Goal: Information Seeking & Learning: Learn about a topic

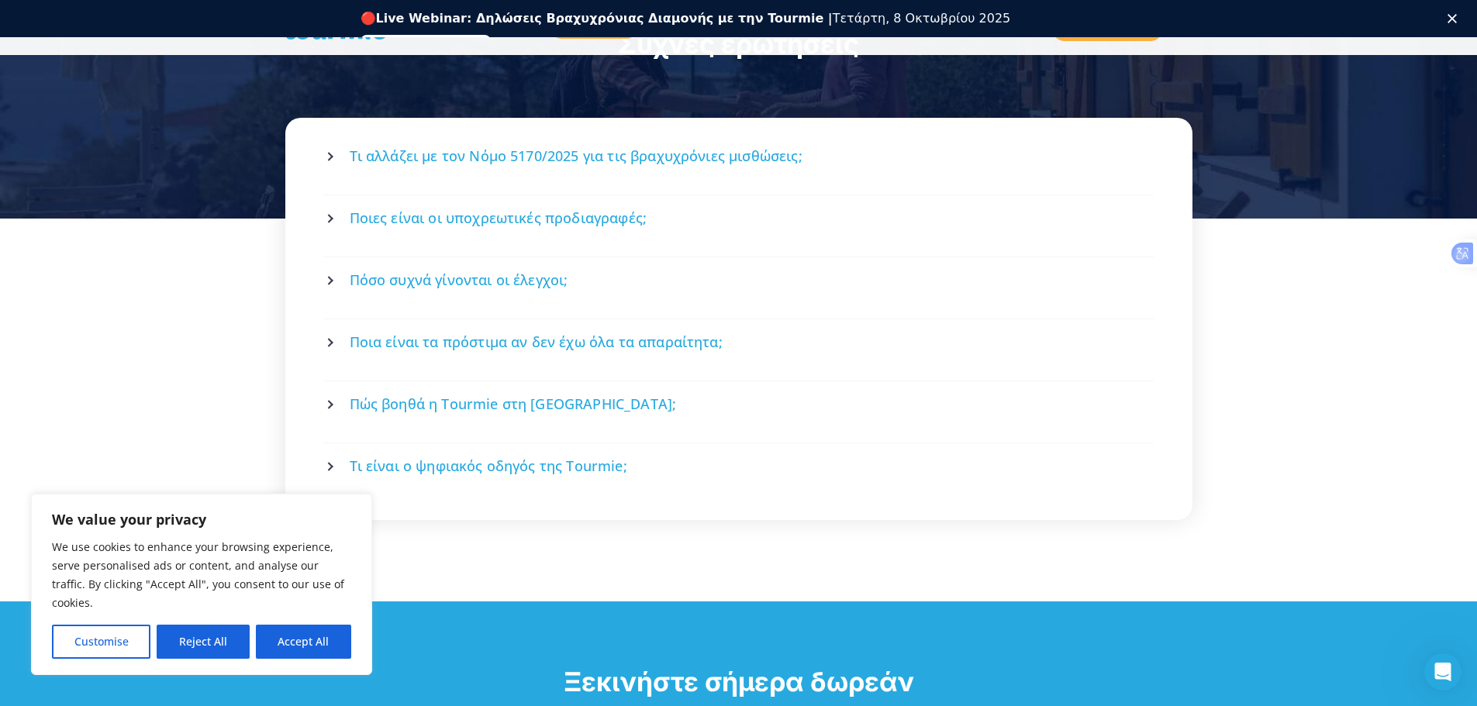
scroll to position [2151, 0]
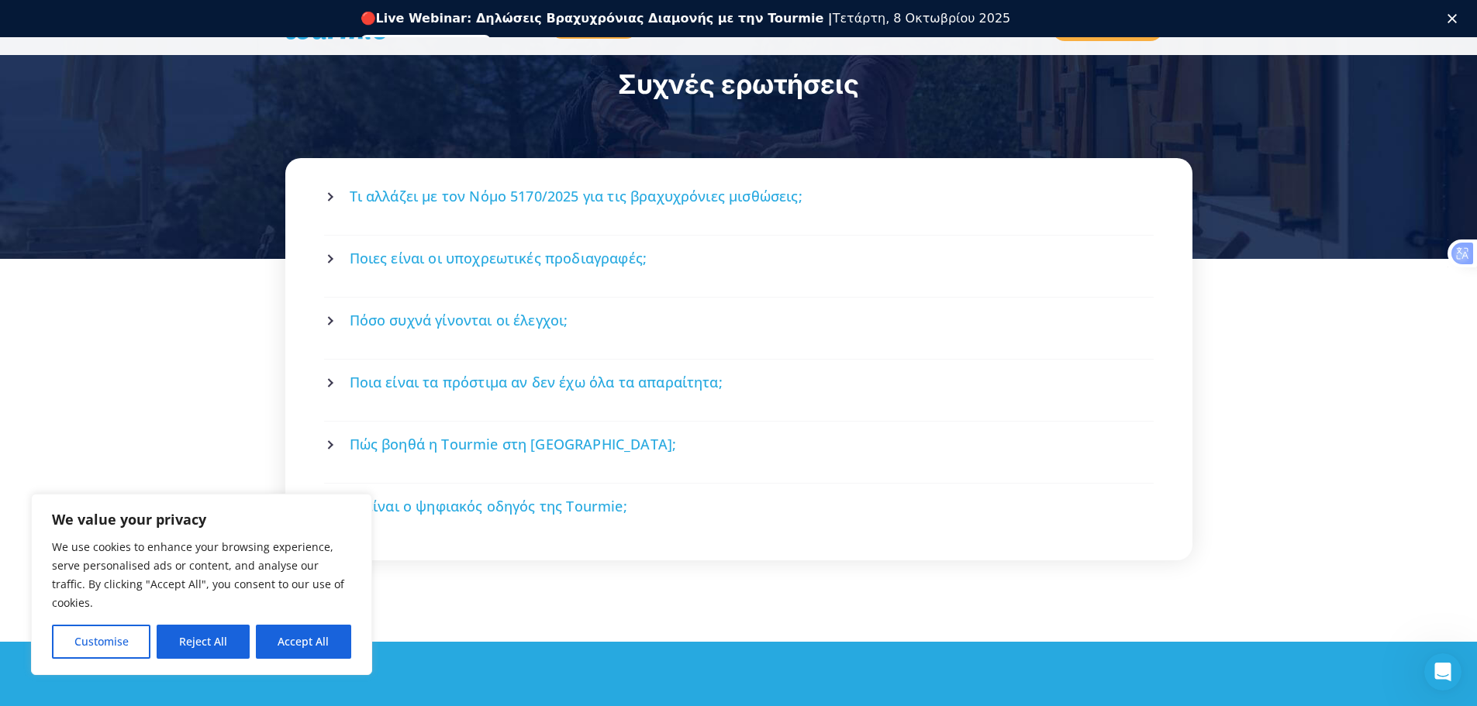
click at [626, 187] on span "Τι αλλάζει με τον Νόμο 5170/2025 για τις βραχυχρόνιες μισθώσεις;" at bounding box center [576, 196] width 453 height 19
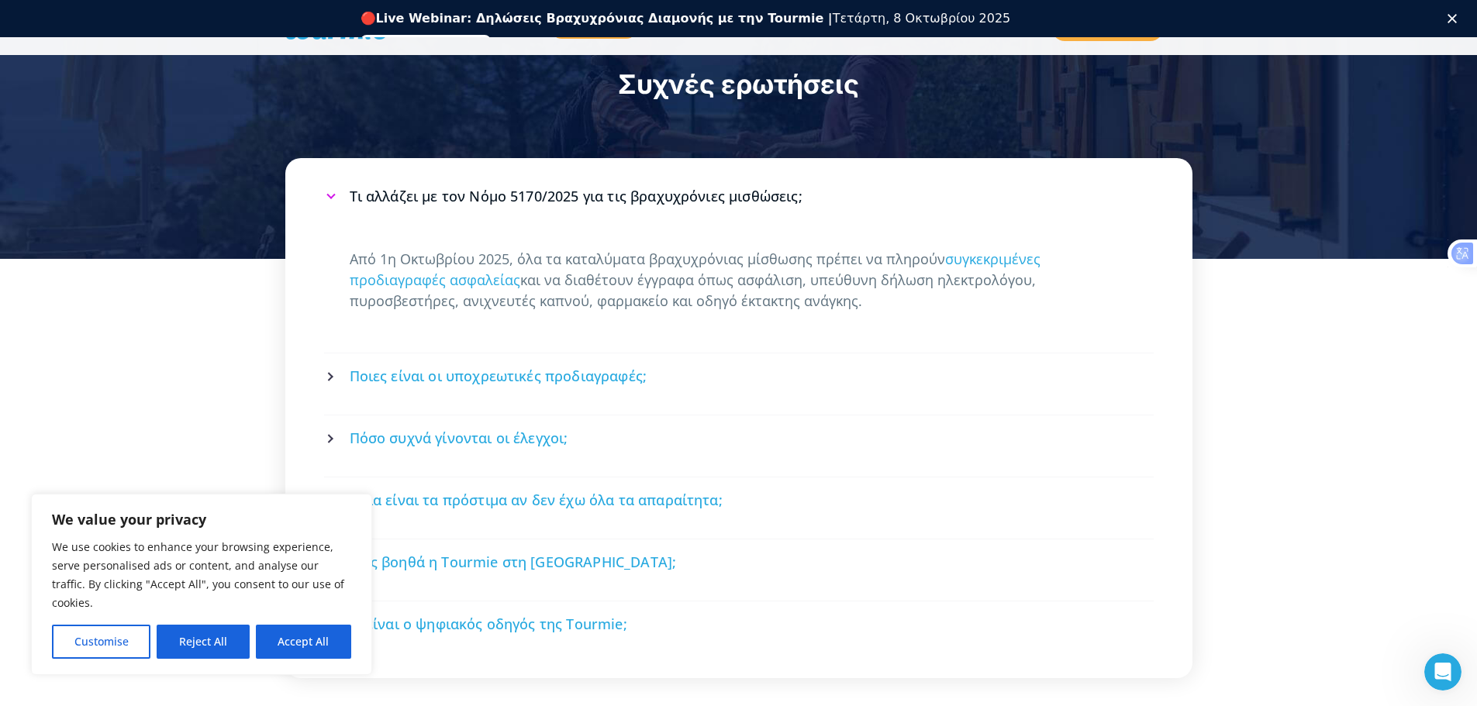
scroll to position [2141, 0]
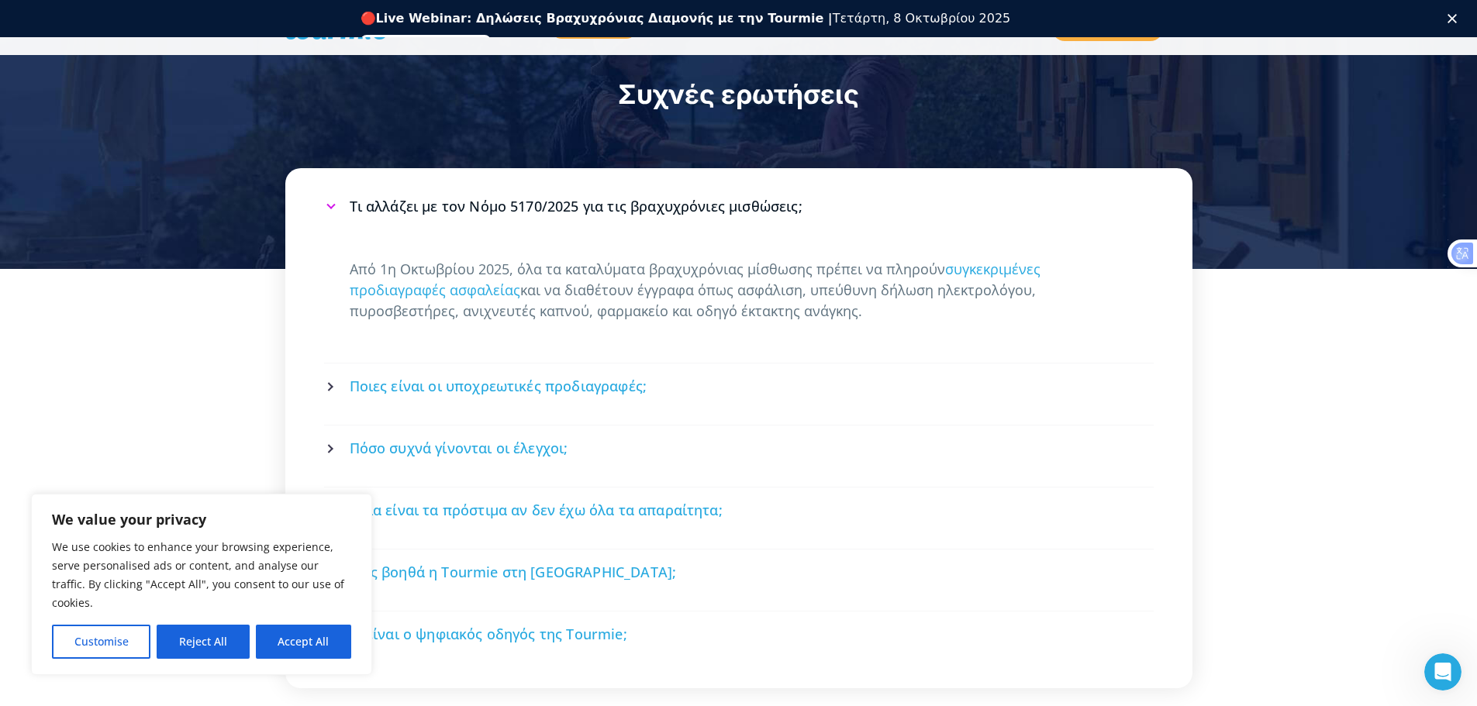
click at [560, 294] on div "Από 1η [DATE], όλα τα καταλύματα βραχυχρόνιας μίσθωσης πρέπει να πληρούν συγκεκ…" at bounding box center [738, 304] width 829 height 118
click at [586, 281] on div "Από 1η [DATE], όλα τα καταλύματα βραχυχρόνιας μίσθωσης πρέπει να πληρούν συγκεκ…" at bounding box center [738, 304] width 829 height 118
click at [453, 377] on span "Ποιες είναι οι υποχρεωτικές προδιαγραφές;" at bounding box center [499, 386] width 298 height 19
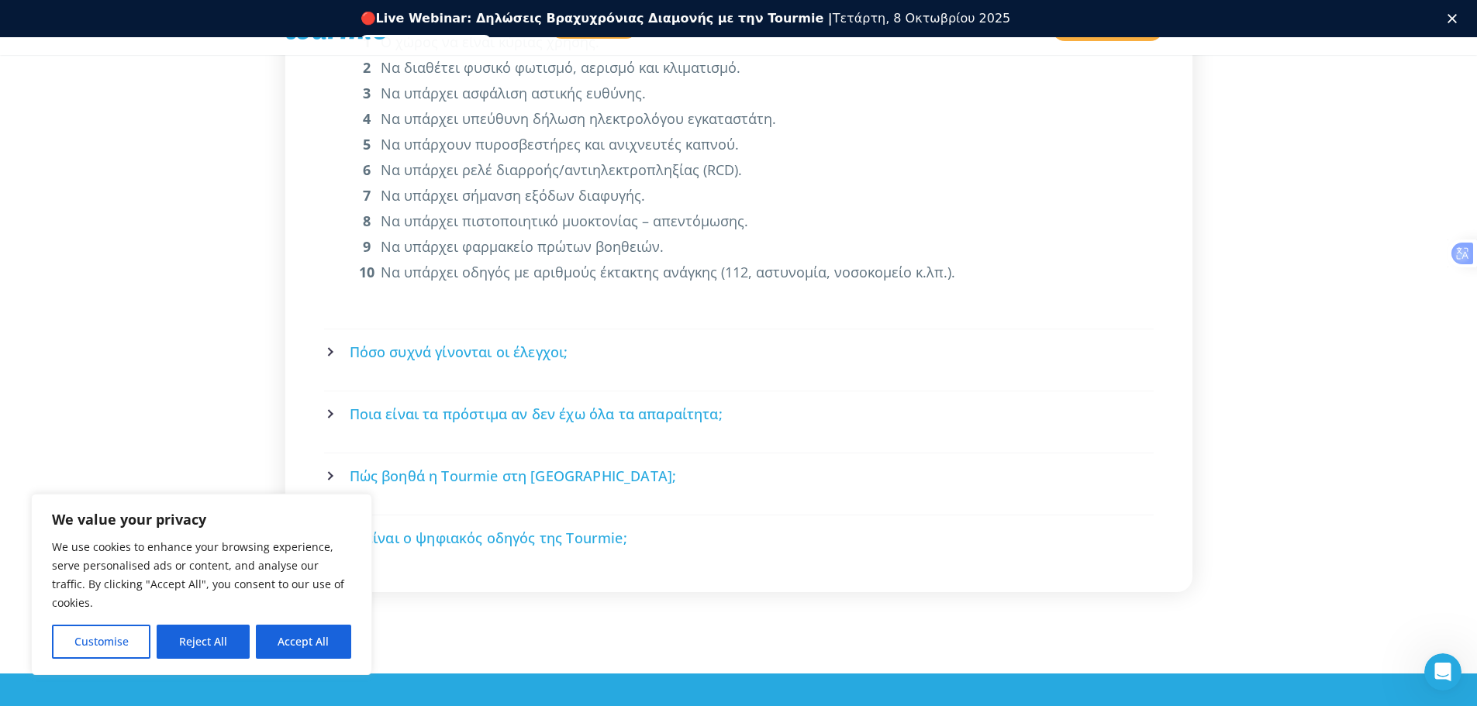
scroll to position [2497, 0]
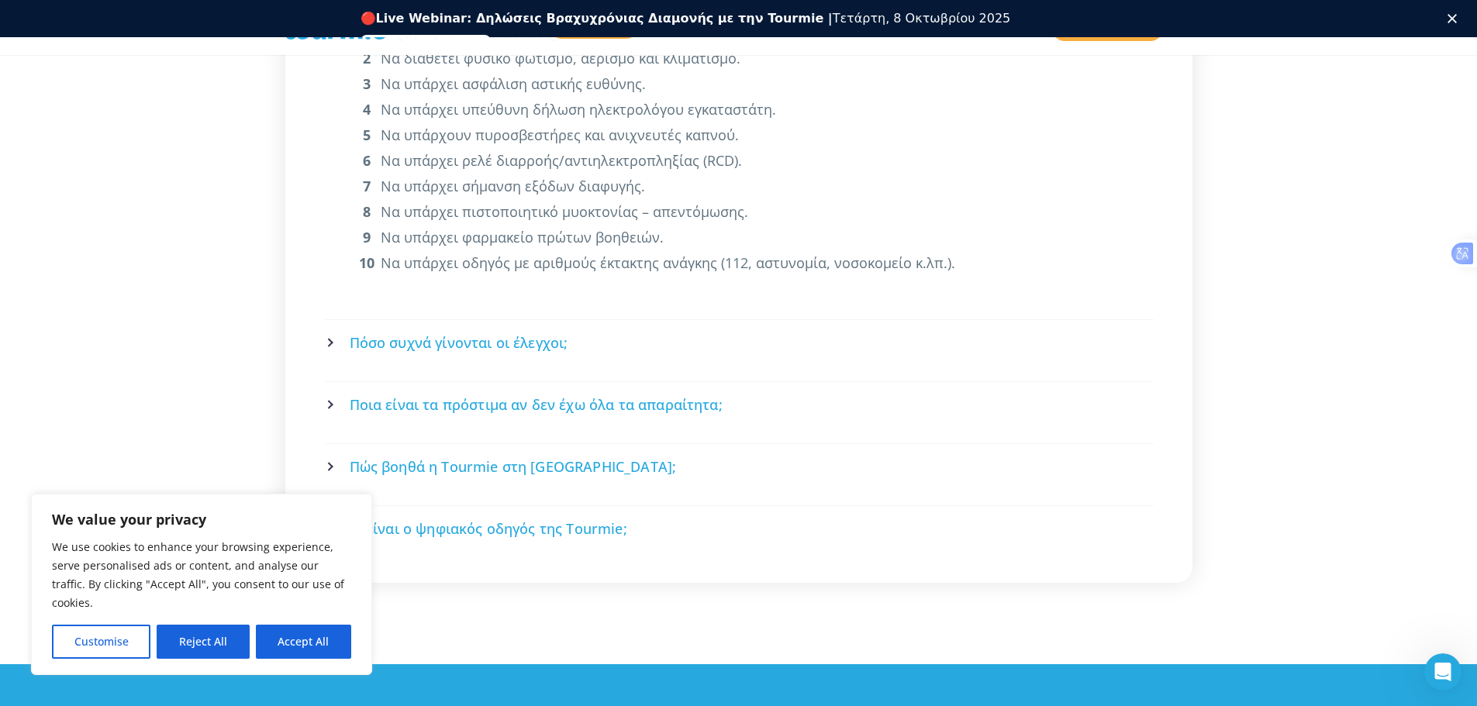
click at [483, 333] on span "Πόσο συχνά γίνονται οι έλεγχοι;" at bounding box center [459, 342] width 219 height 19
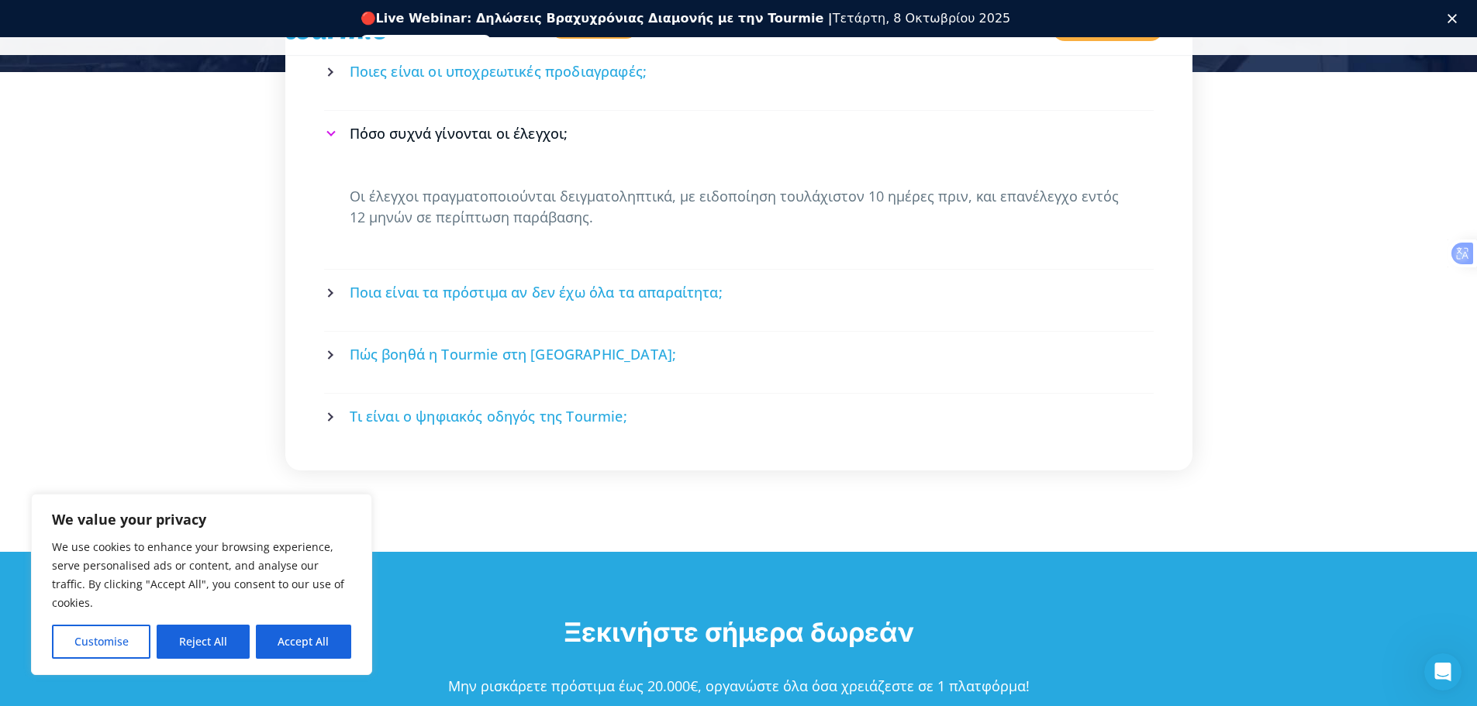
scroll to position [2337, 0]
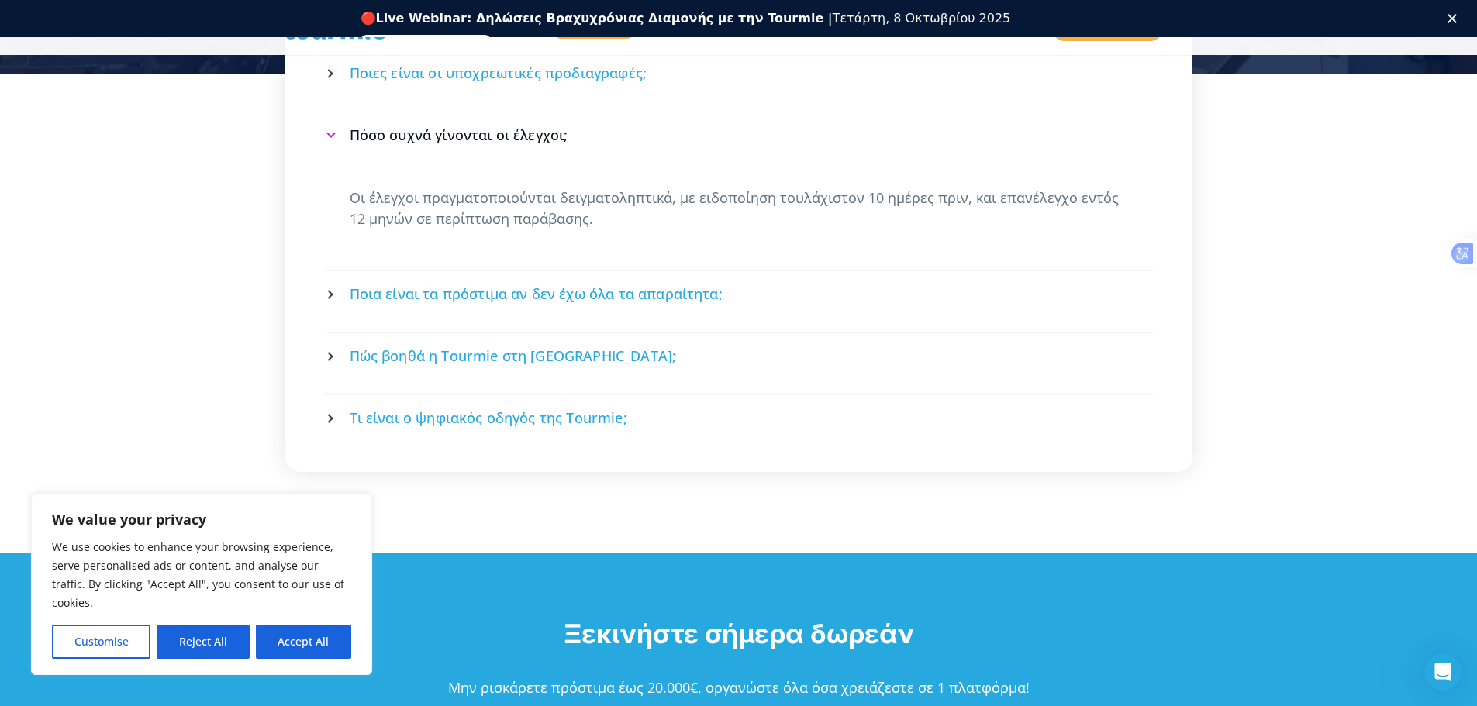
click at [443, 285] on span "Ποια είναι τα πρόστιμα αν δεν έχω όλα τα απαραίτητα;" at bounding box center [536, 294] width 373 height 19
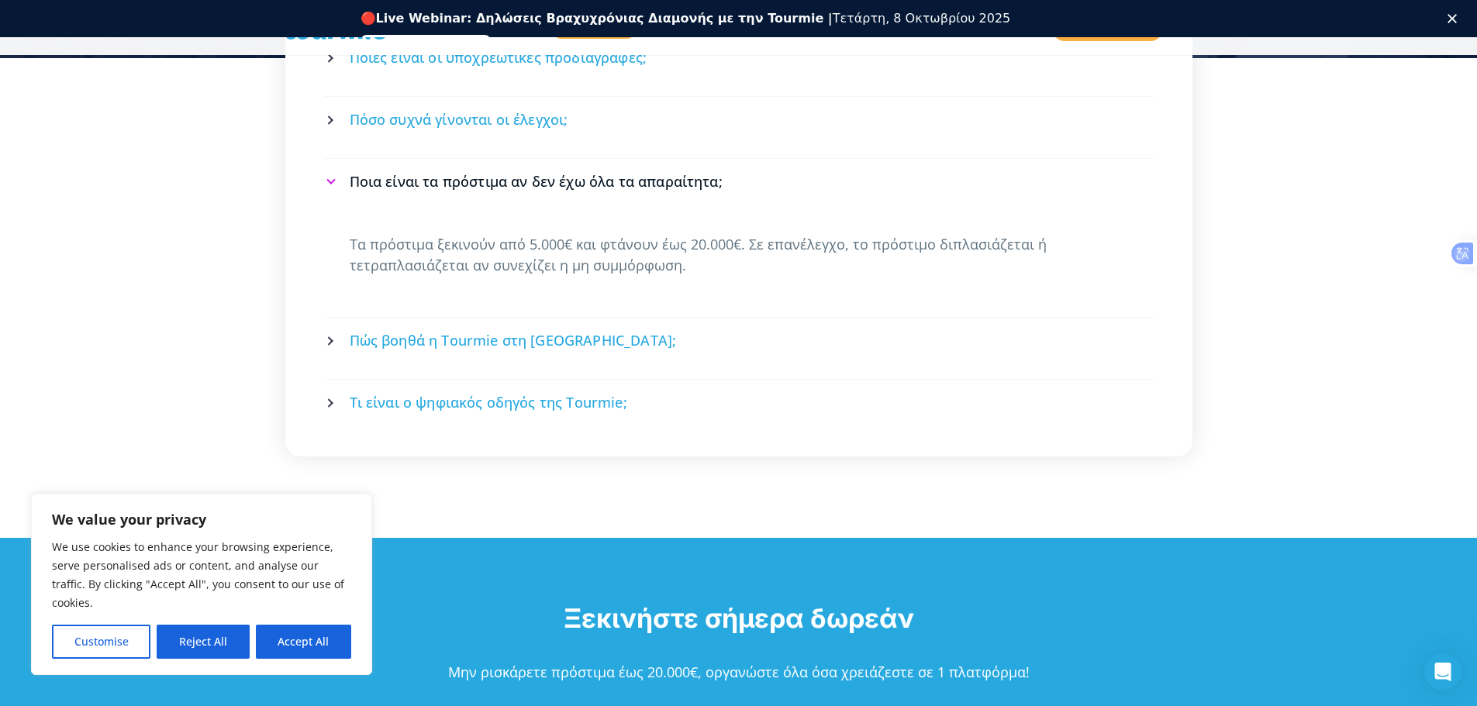
click at [396, 234] on p "Τα πρόστιμα ξεκινούν από 5.000€ και φτάνουν έως 20.000€. Σε επανέλεγχο, το πρόσ…" at bounding box center [739, 255] width 778 height 42
click at [388, 331] on span "Πώς βοηθά η Tourmie στη [GEOGRAPHIC_DATA];" at bounding box center [513, 340] width 327 height 19
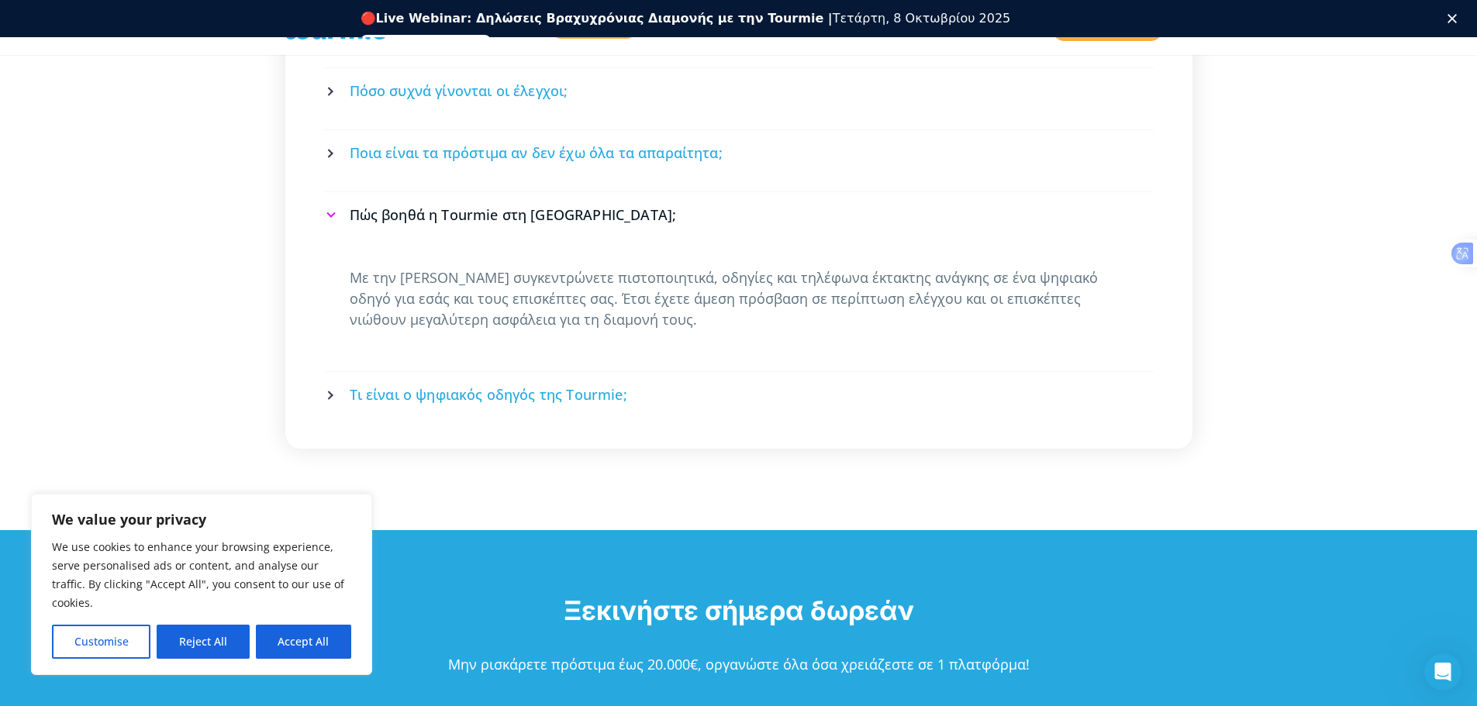
scroll to position [2379, 0]
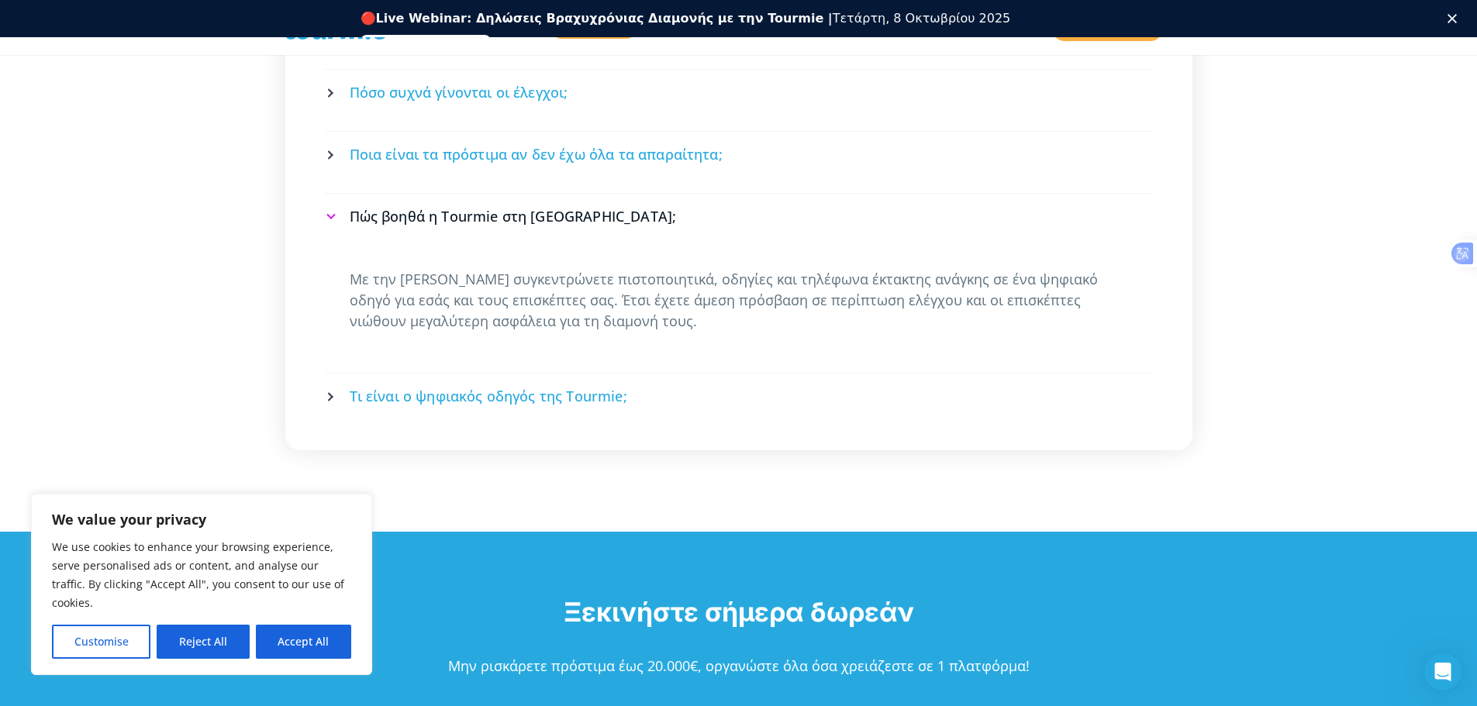
click at [512, 387] on span "Τι είναι ο ψηφιακός οδηγός της Tourmie;" at bounding box center [489, 396] width 278 height 19
